Goal: Complete application form

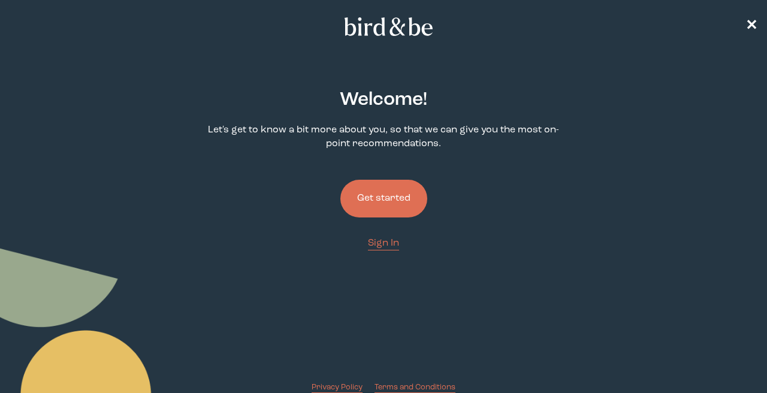
click at [384, 198] on button "Get started" at bounding box center [384, 199] width 87 height 38
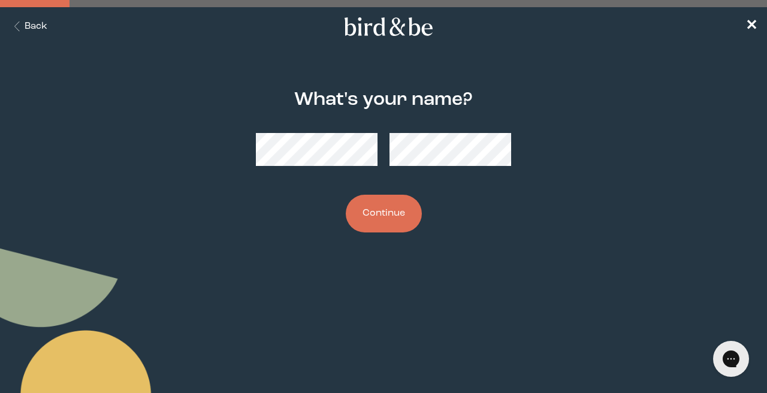
click at [408, 218] on button "Continue" at bounding box center [384, 214] width 76 height 38
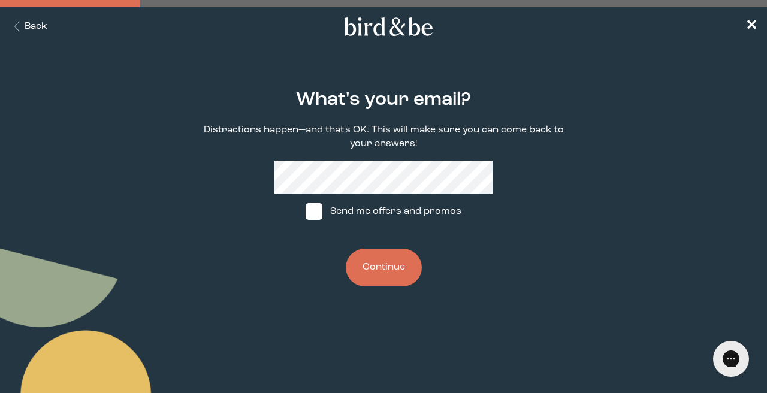
click at [314, 210] on span at bounding box center [314, 211] width 17 height 17
click at [306, 212] on input "Send me offers and promos" at bounding box center [305, 212] width 1 height 1
checkbox input "true"
click at [387, 272] on button "Continue" at bounding box center [384, 268] width 76 height 38
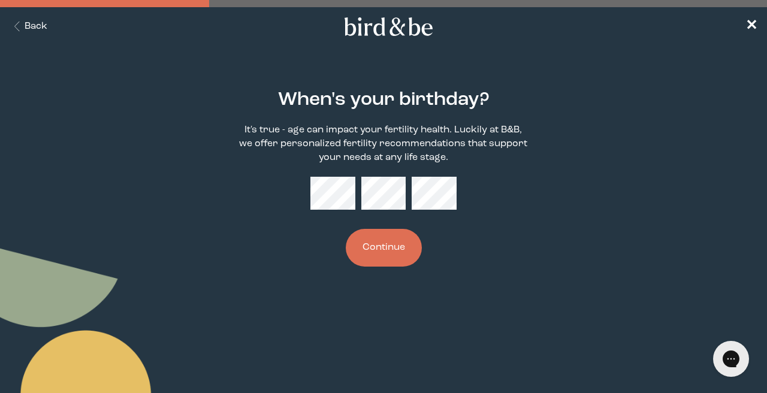
click at [379, 240] on button "Continue" at bounding box center [384, 248] width 76 height 38
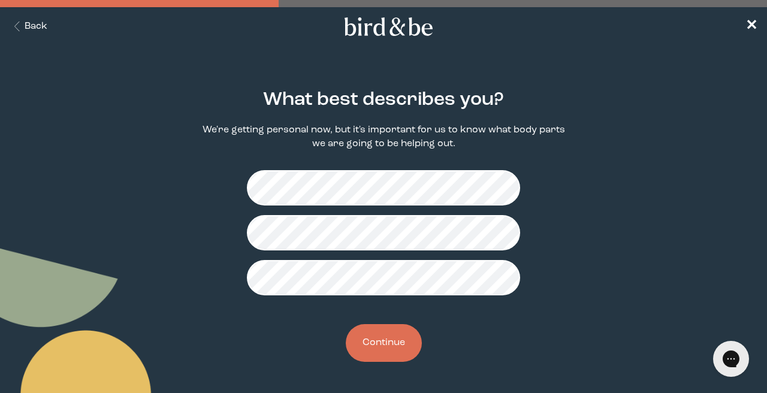
click at [392, 348] on button "Continue" at bounding box center [384, 343] width 76 height 38
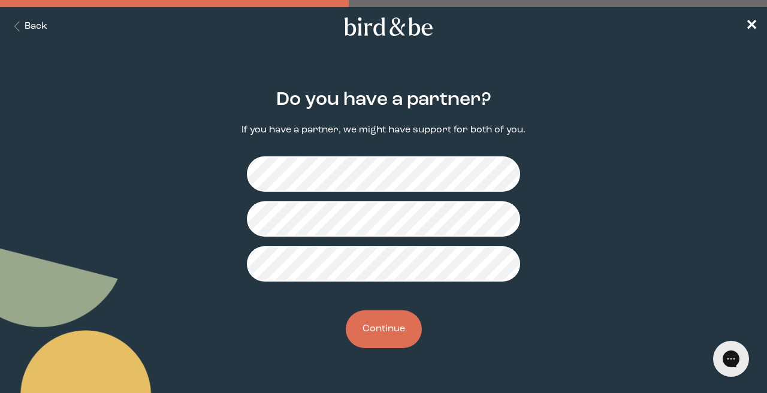
click at [381, 318] on button "Continue" at bounding box center [384, 330] width 76 height 38
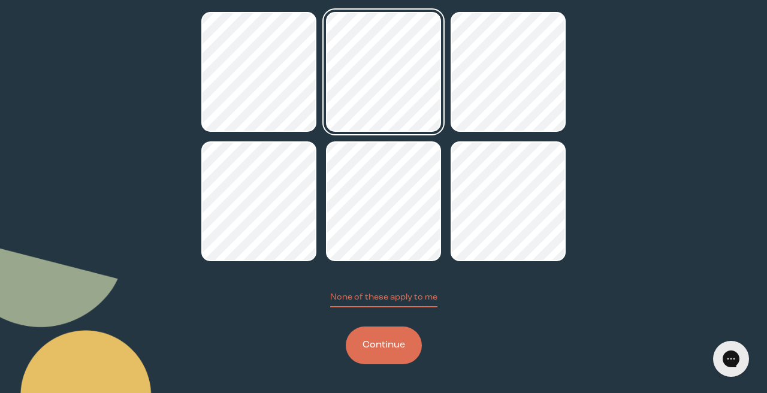
scroll to position [162, 0]
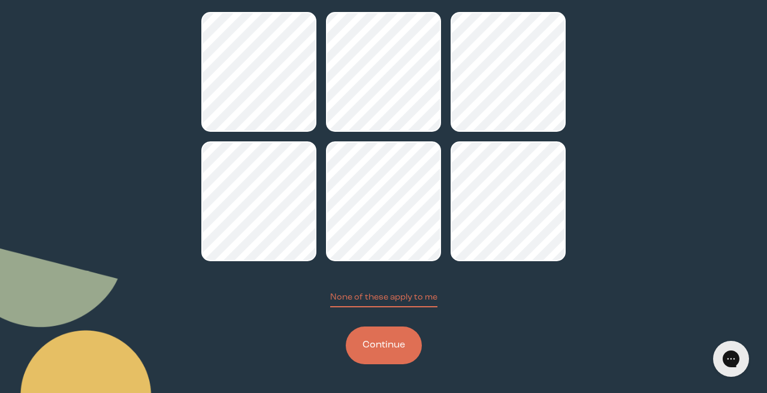
click at [374, 350] on button "Continue" at bounding box center [384, 346] width 76 height 38
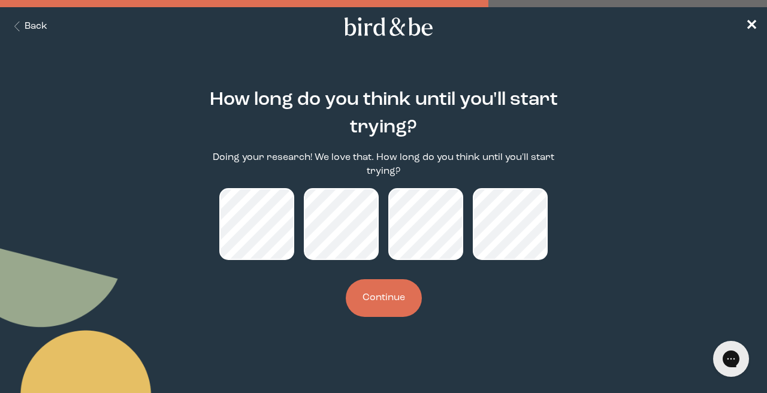
click at [389, 293] on button "Continue" at bounding box center [384, 298] width 76 height 38
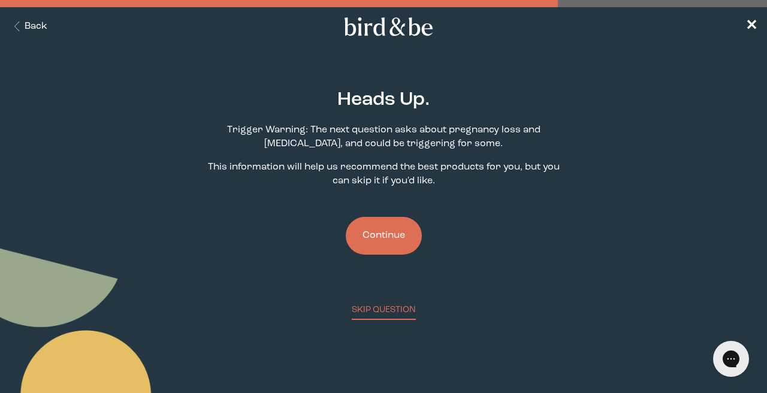
click at [387, 243] on button "Continue" at bounding box center [384, 236] width 76 height 38
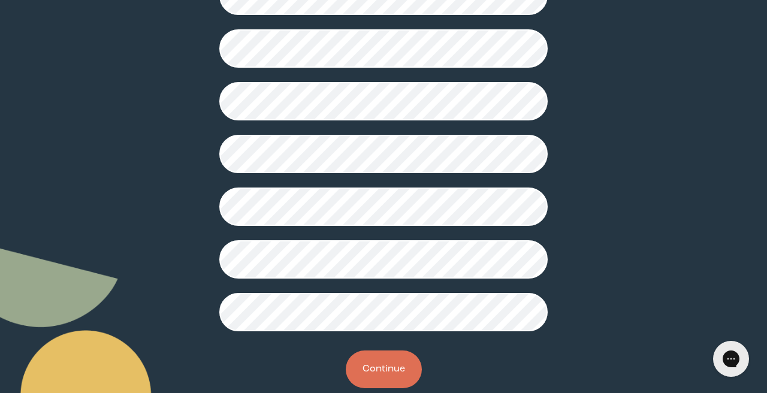
scroll to position [332, 0]
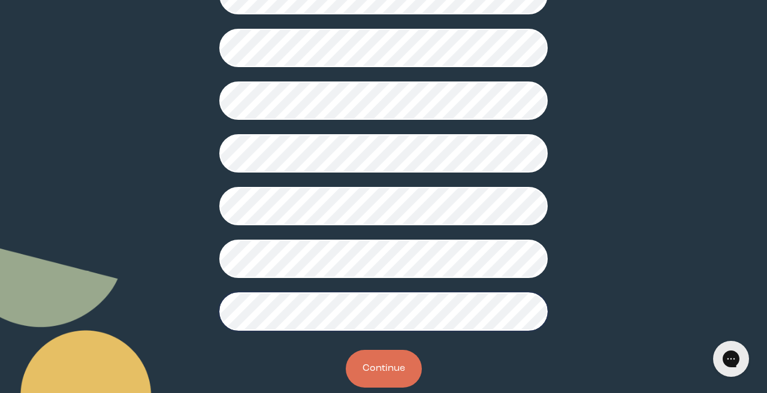
click at [374, 365] on button "Continue" at bounding box center [384, 369] width 76 height 38
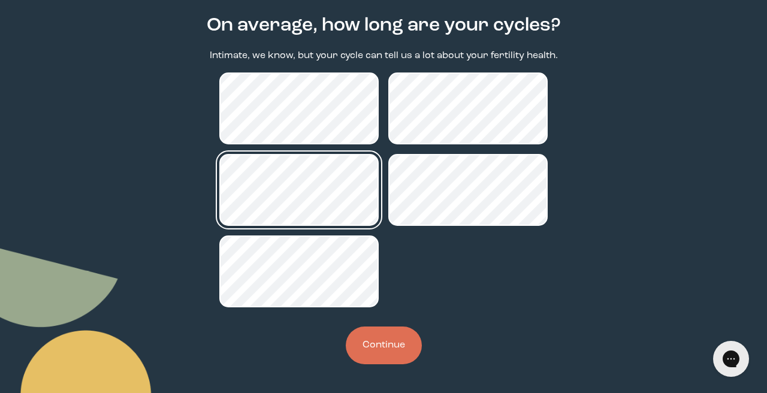
scroll to position [74, 0]
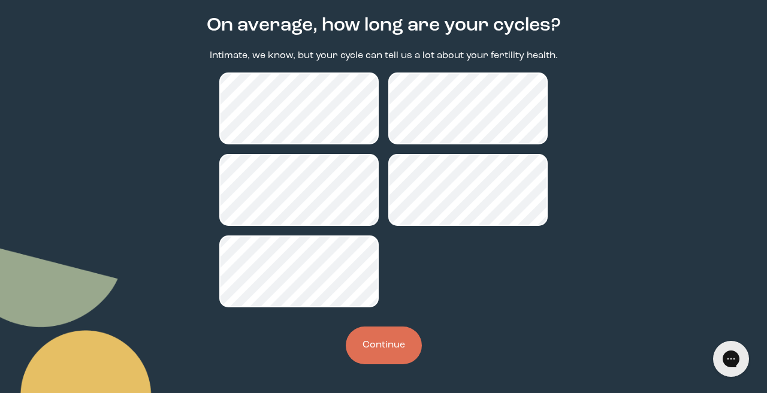
click at [393, 353] on button "Continue" at bounding box center [384, 346] width 76 height 38
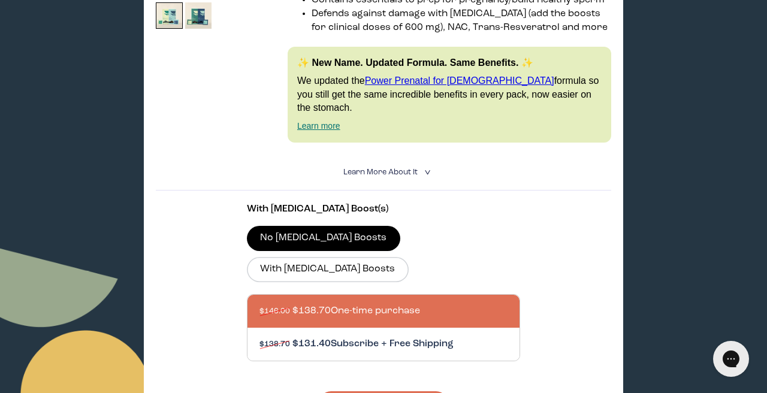
scroll to position [85, 0]
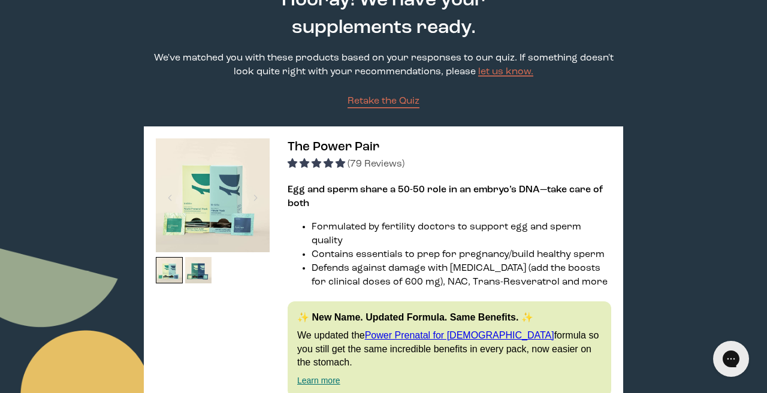
click at [188, 216] on img at bounding box center [213, 196] width 114 height 114
click at [258, 200] on div at bounding box center [256, 198] width 16 height 26
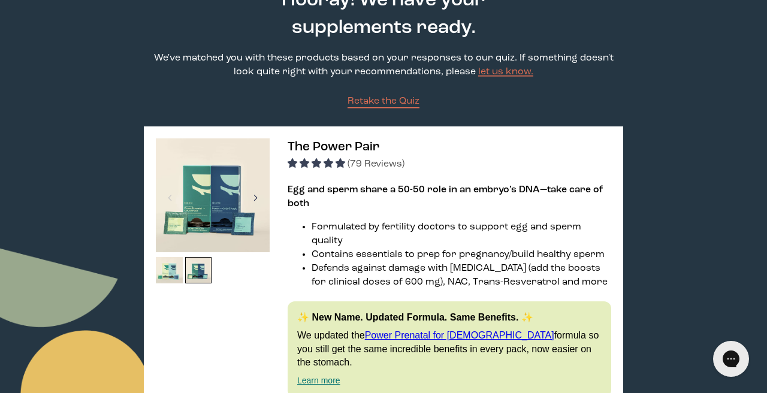
click at [258, 200] on div at bounding box center [256, 198] width 16 height 26
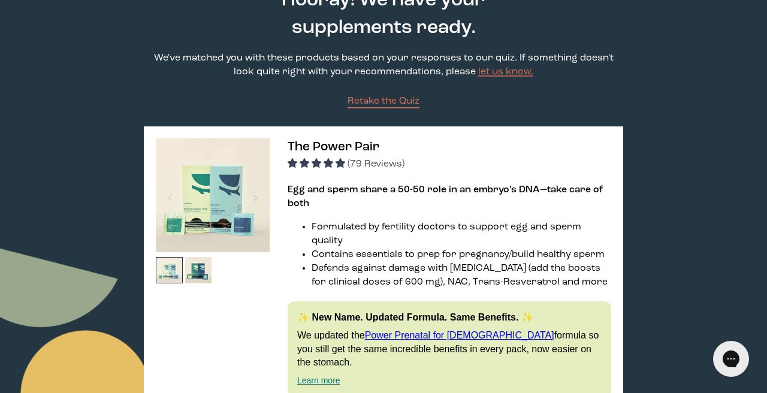
click at [179, 276] on img at bounding box center [169, 270] width 27 height 27
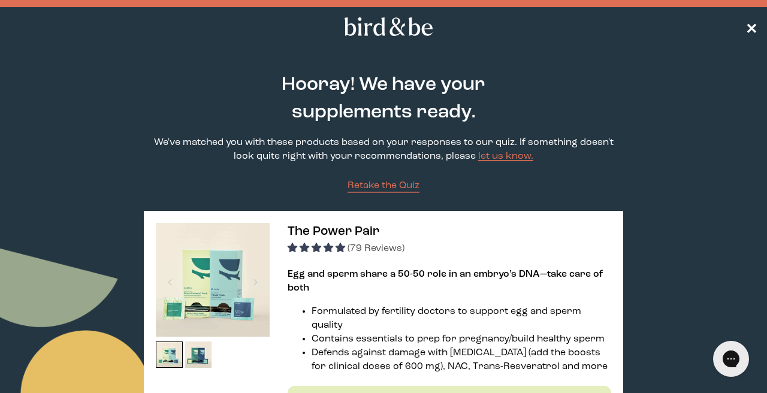
scroll to position [0, 0]
click at [751, 29] on span "✕" at bounding box center [752, 27] width 12 height 14
